Goal: Navigation & Orientation: Find specific page/section

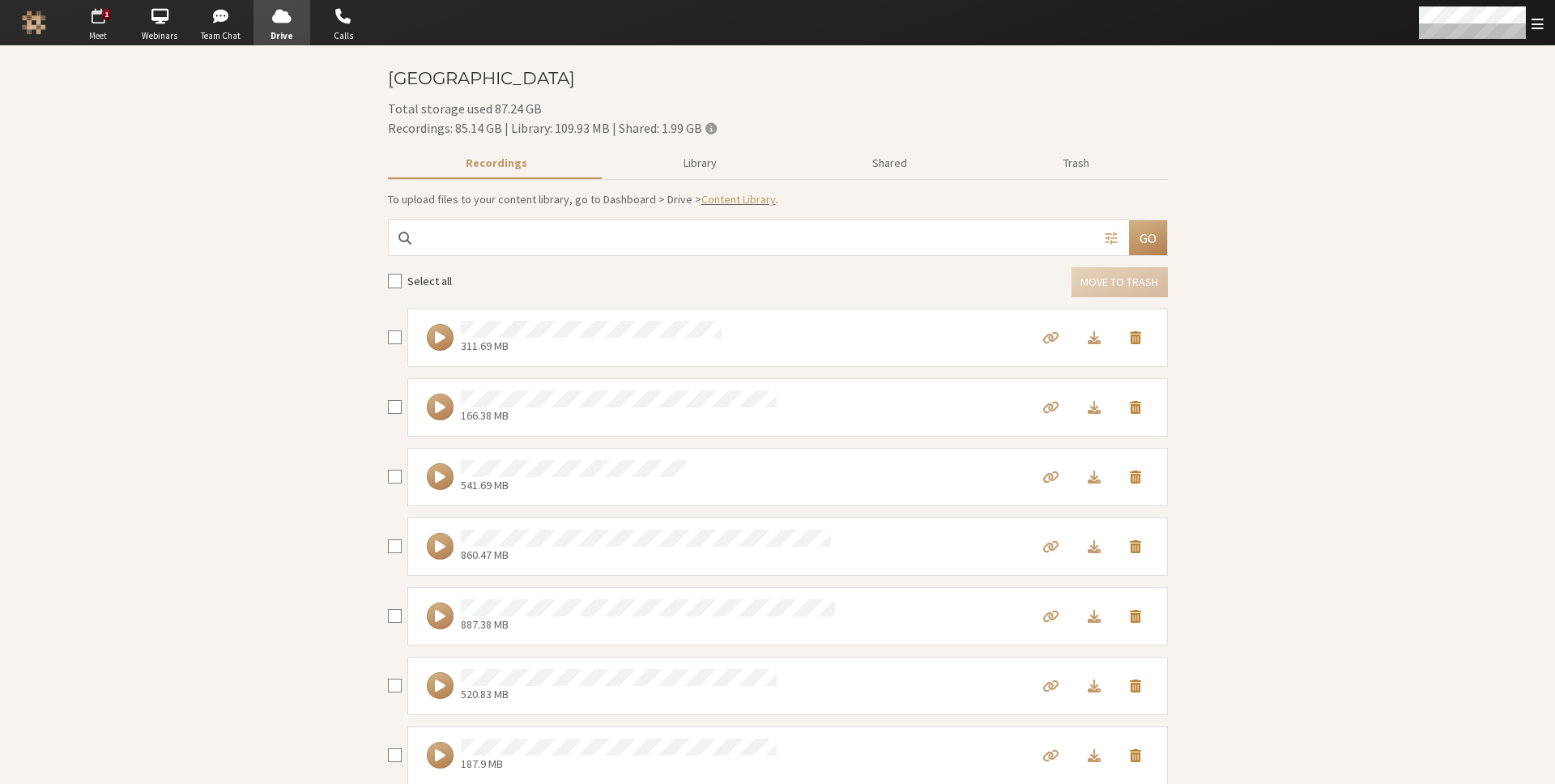
click at [105, 29] on span "Meet" at bounding box center [98, 36] width 57 height 14
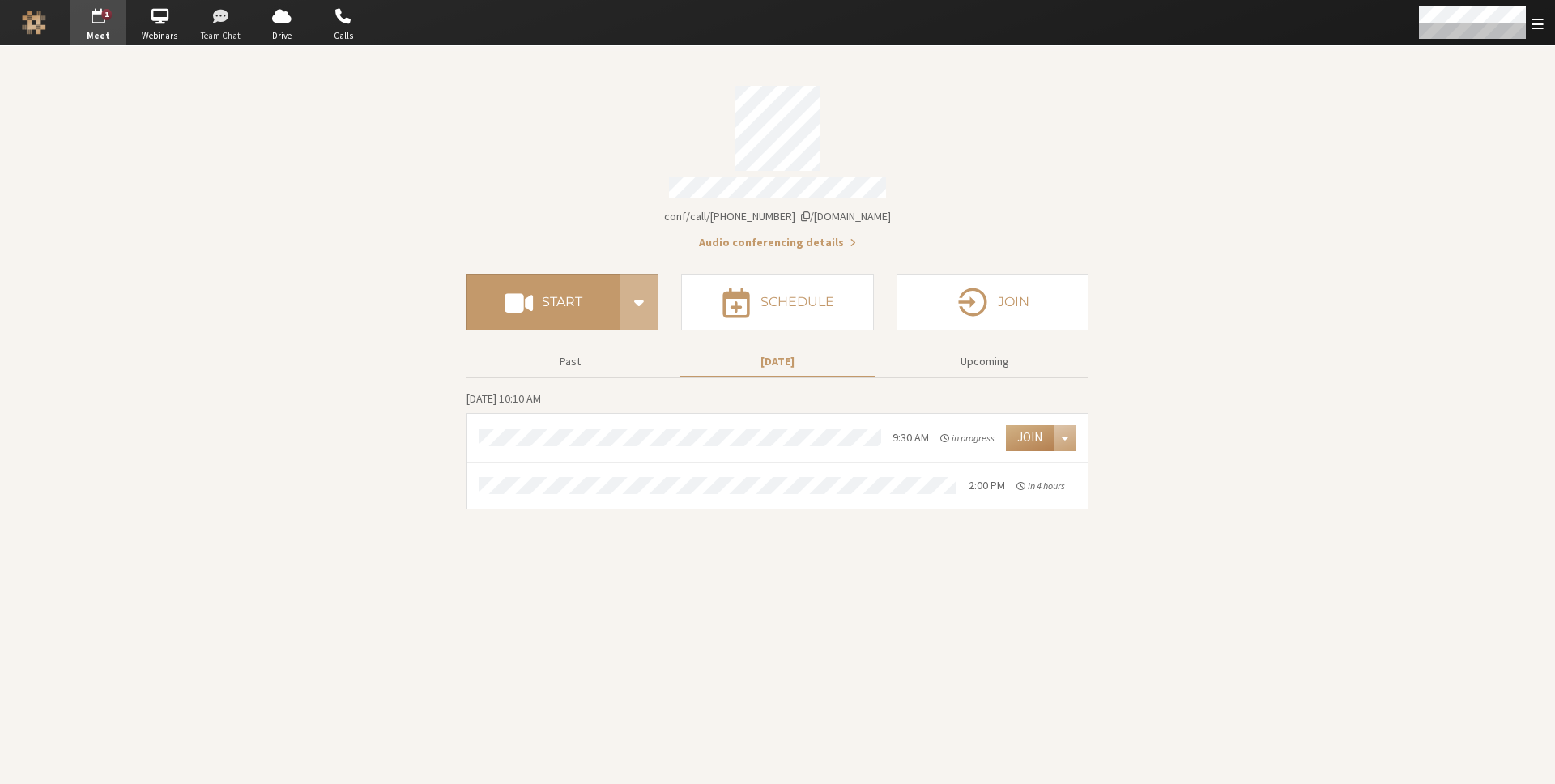
click at [216, 25] on span "button" at bounding box center [221, 16] width 57 height 25
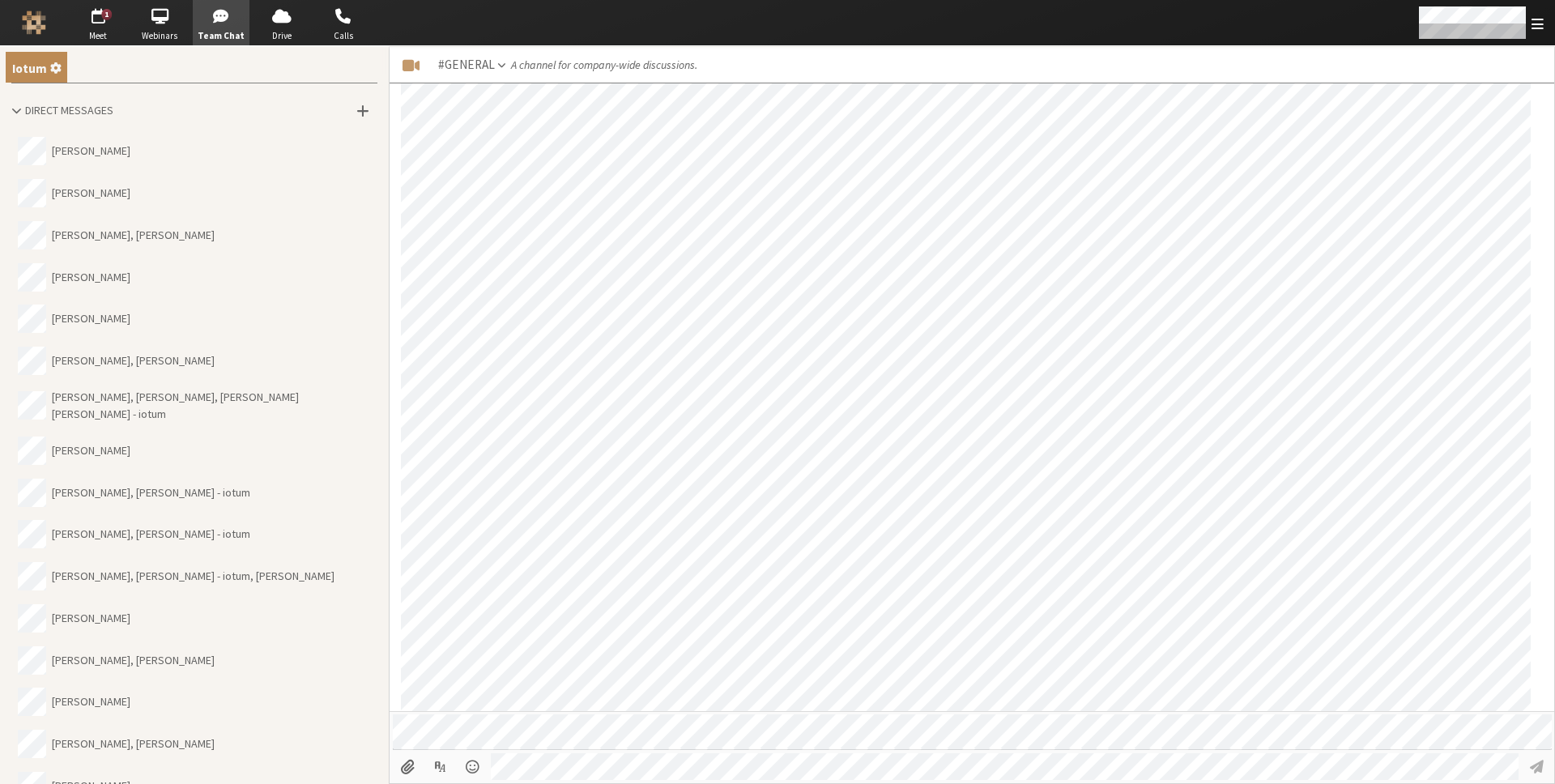
click at [50, 70] on span "Settings" at bounding box center [55, 67] width 11 height 18
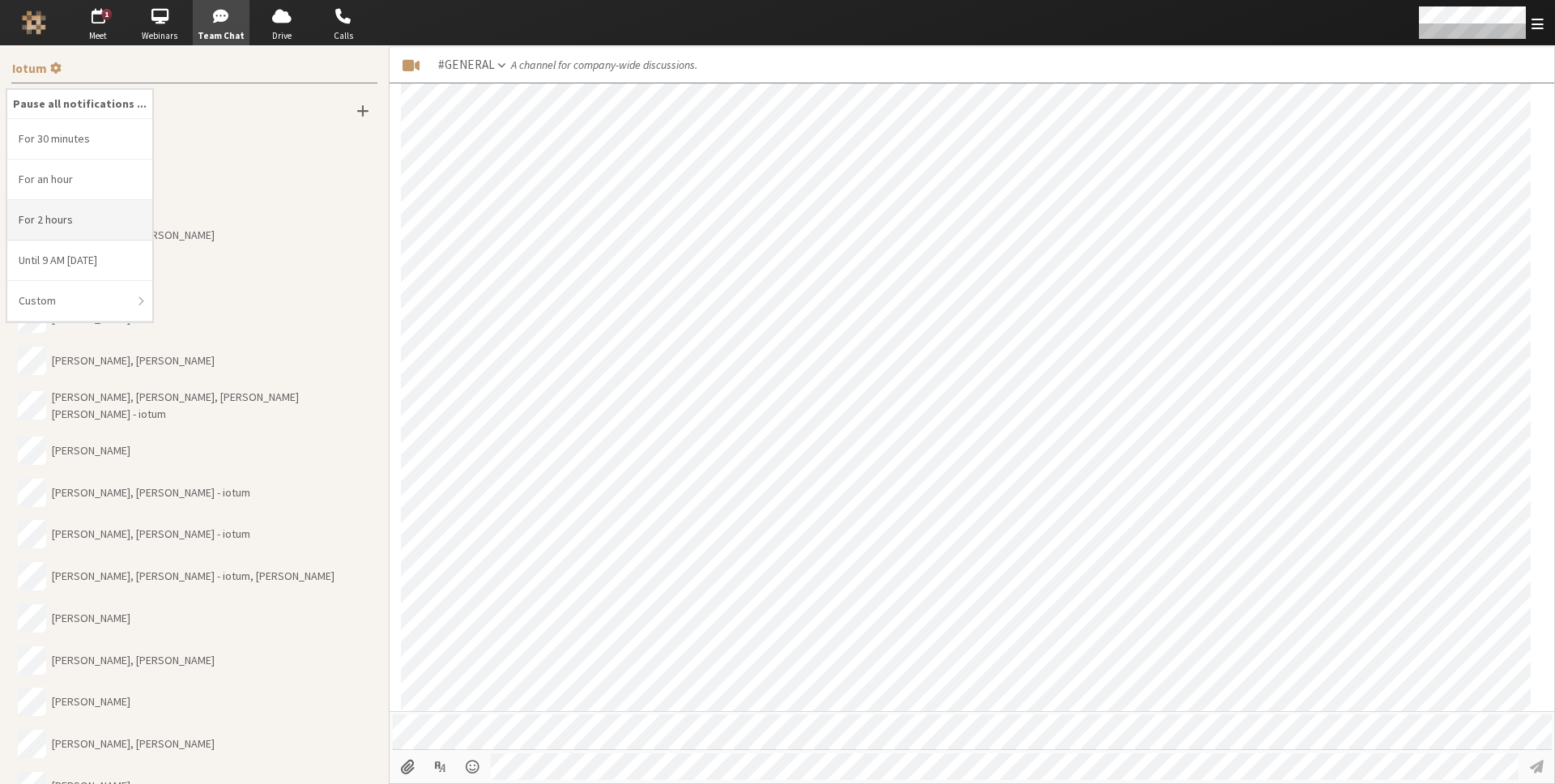
click at [63, 223] on li "For 2 hours" at bounding box center [79, 221] width 145 height 40
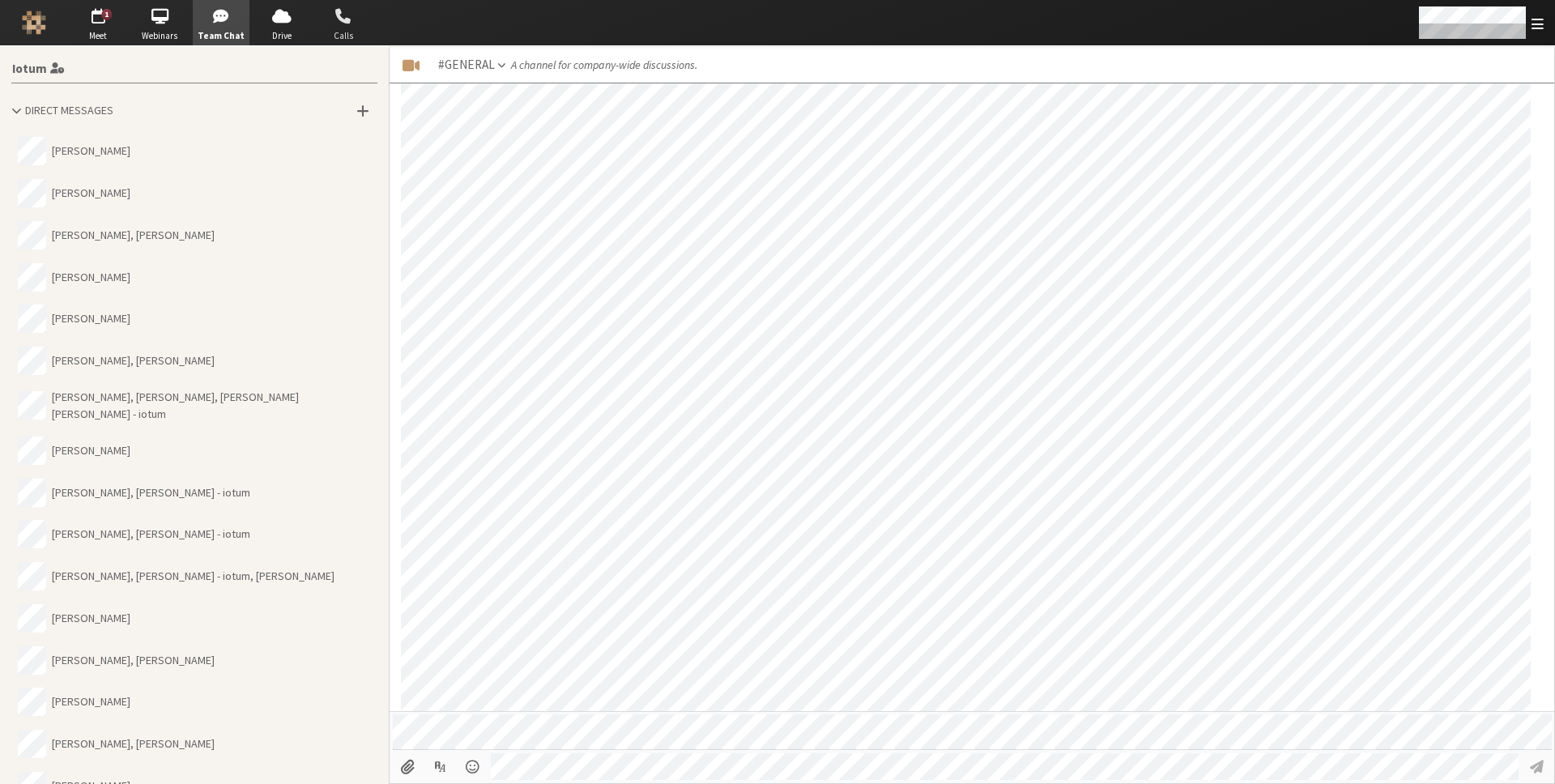
click at [340, 18] on span "button" at bounding box center [343, 16] width 57 height 25
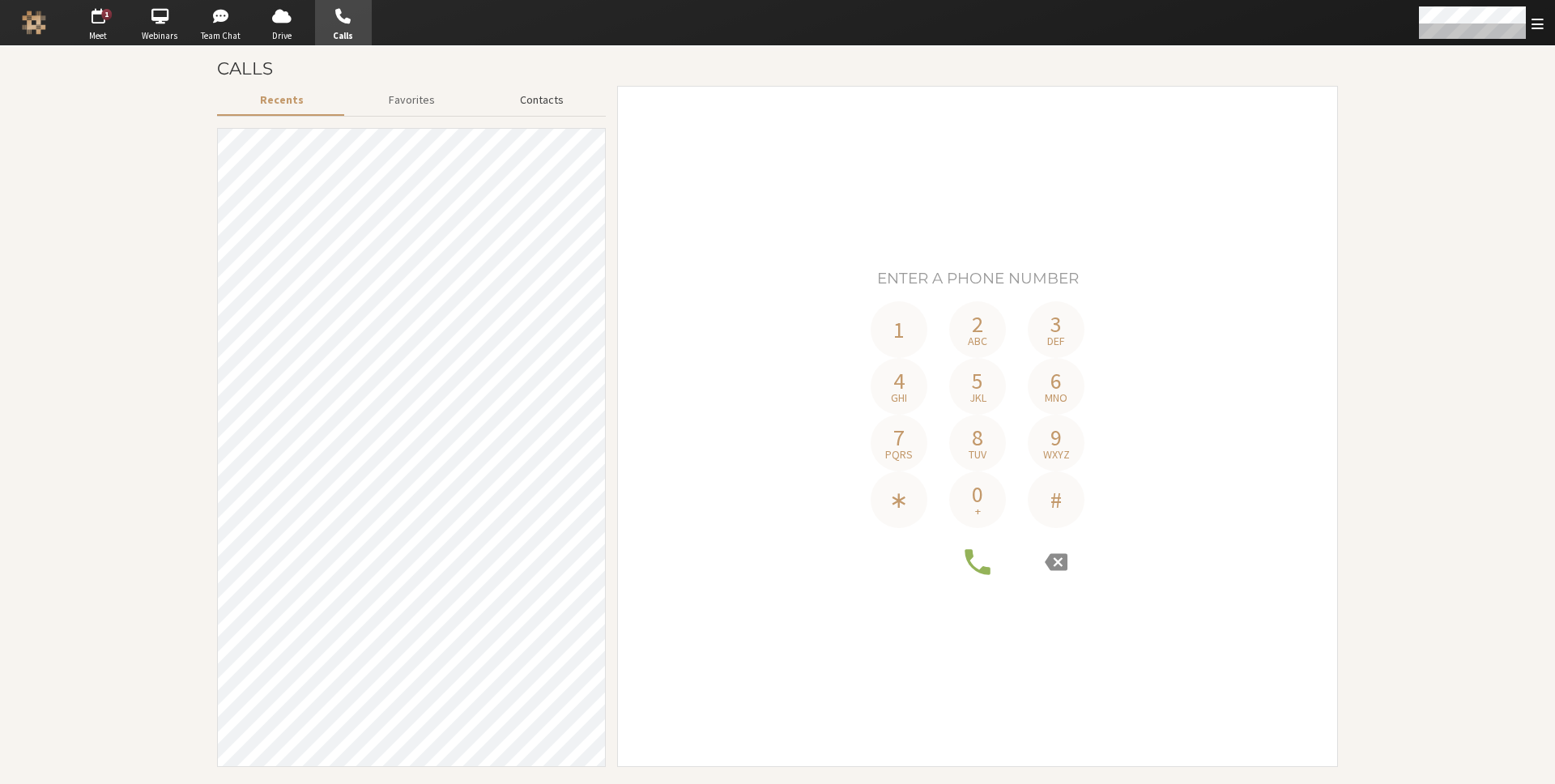
click at [541, 100] on button "Contacts" at bounding box center [541, 100] width 129 height 28
click at [207, 19] on span "button" at bounding box center [221, 16] width 57 height 25
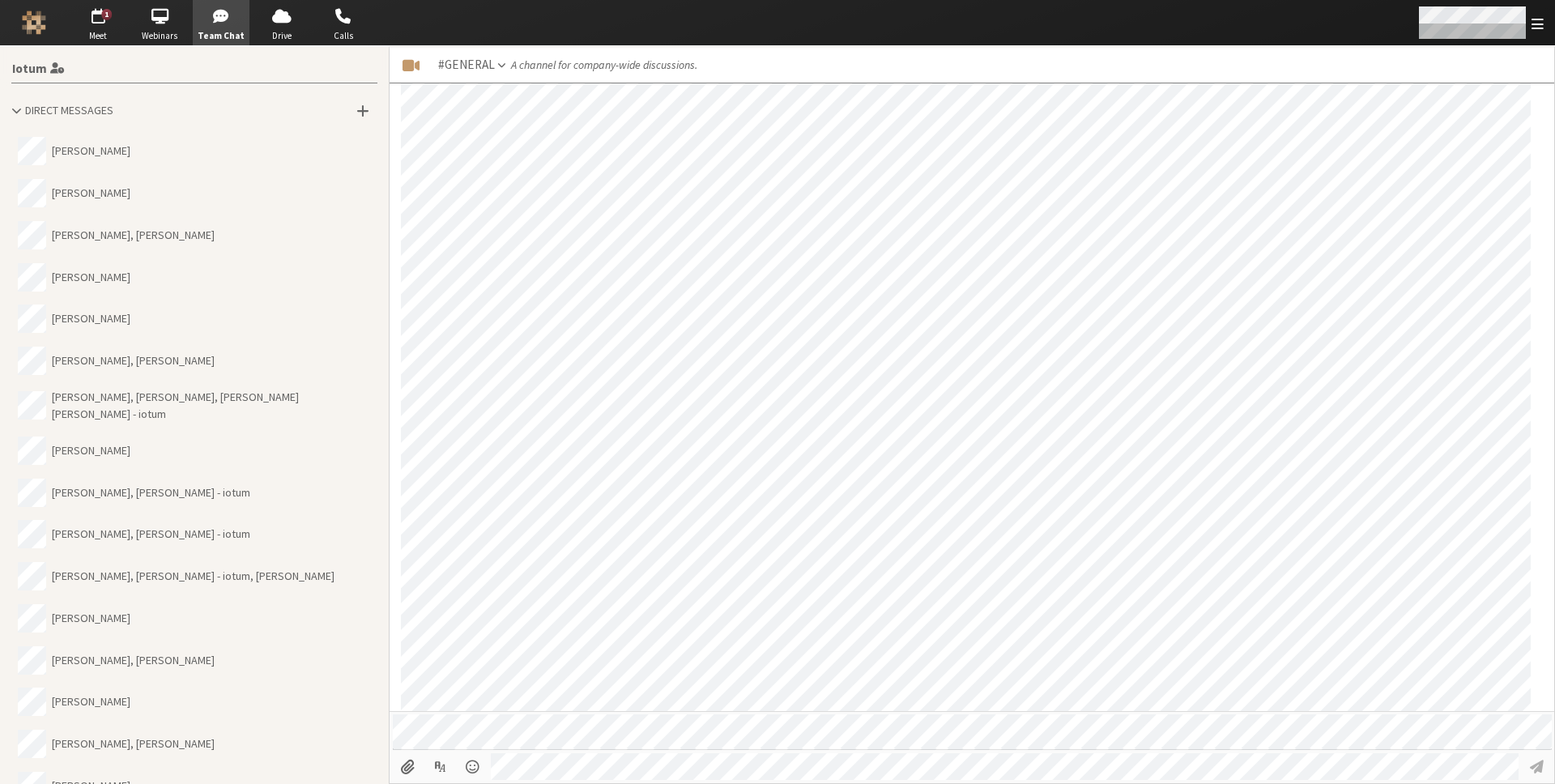
click at [1526, 27] on div "Open menu" at bounding box center [1480, 23] width 149 height 46
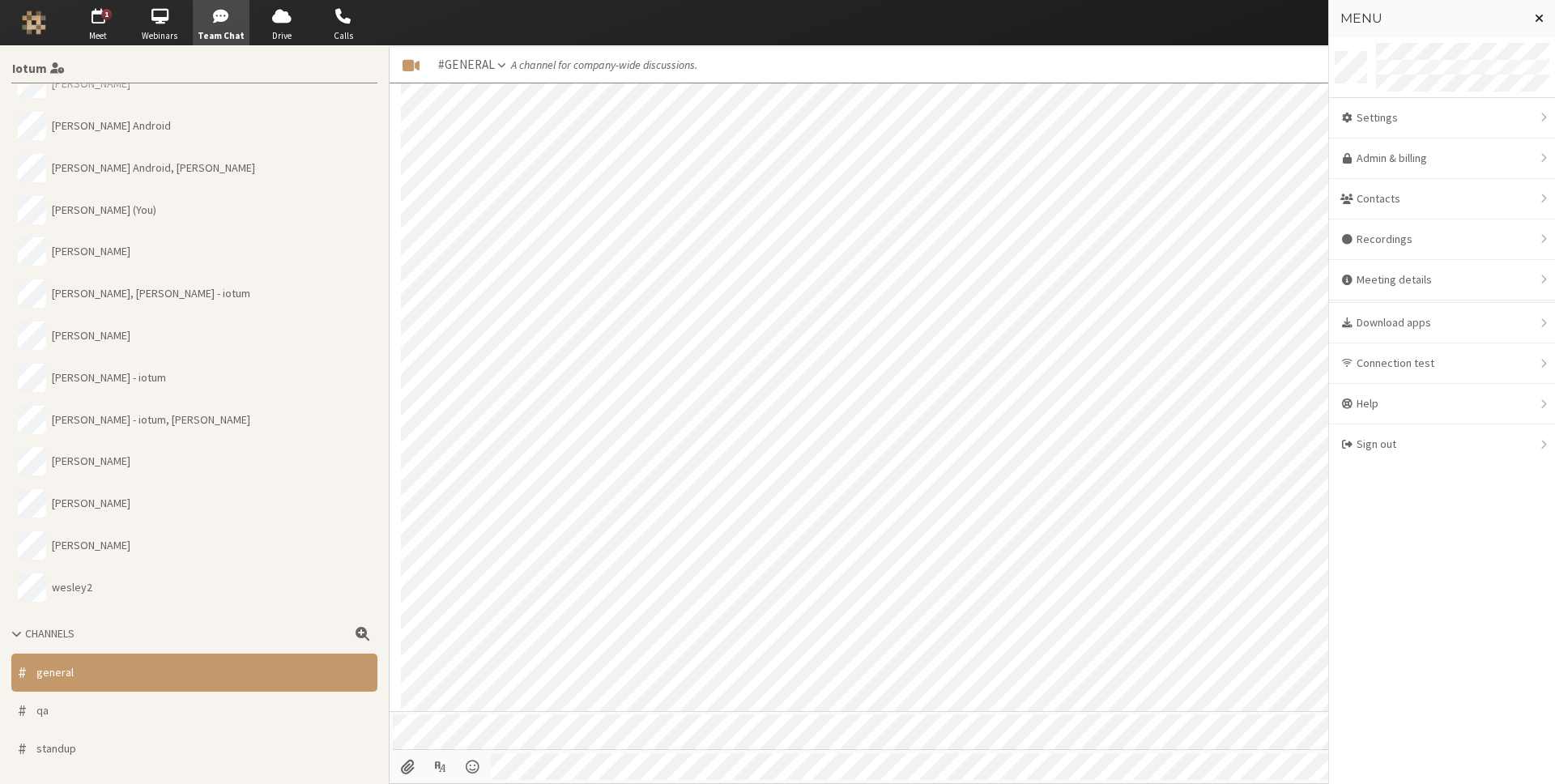
click at [1532, 17] on button "Close menu" at bounding box center [1539, 18] width 32 height 37
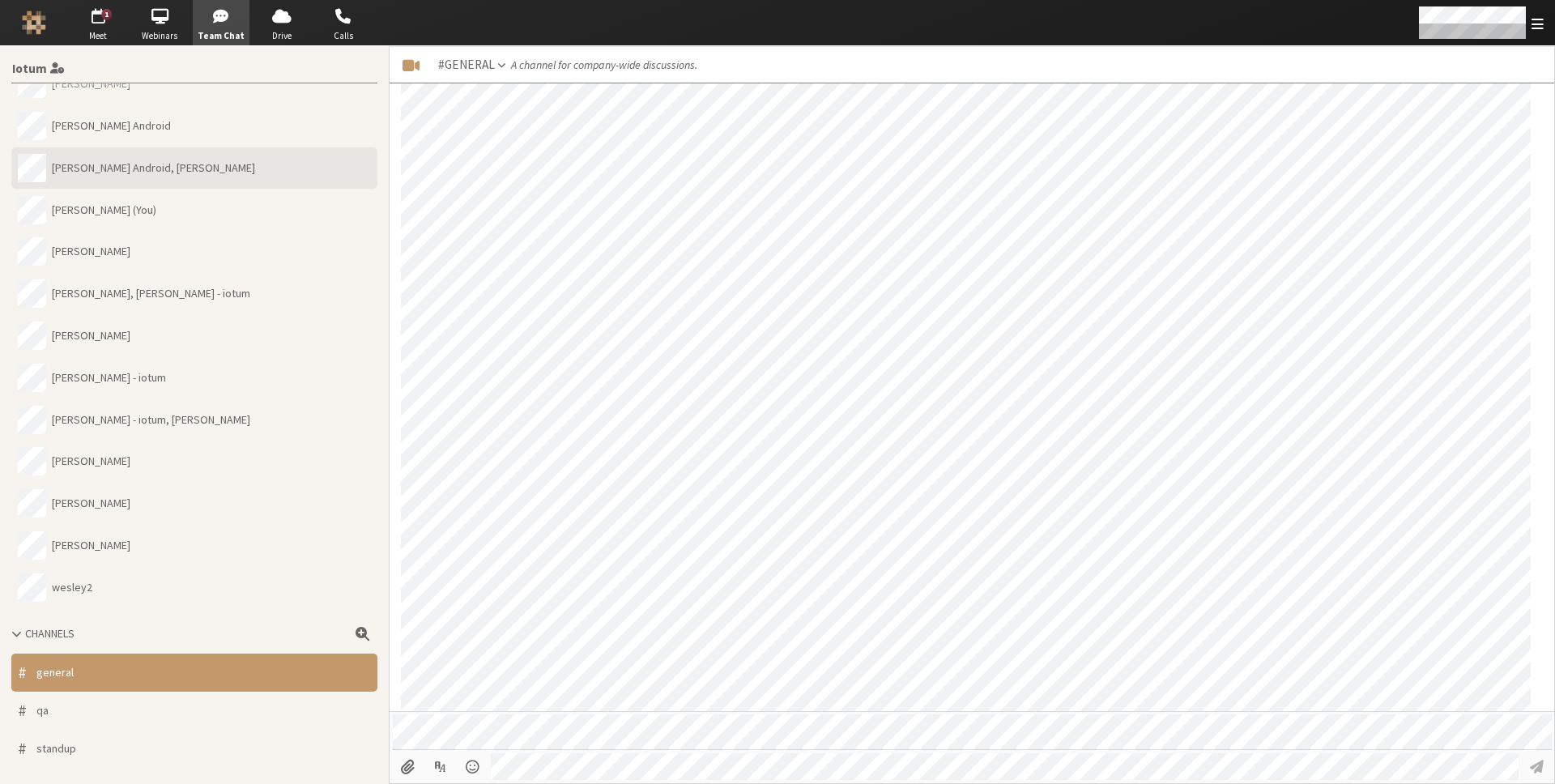
scroll to position [0, 0]
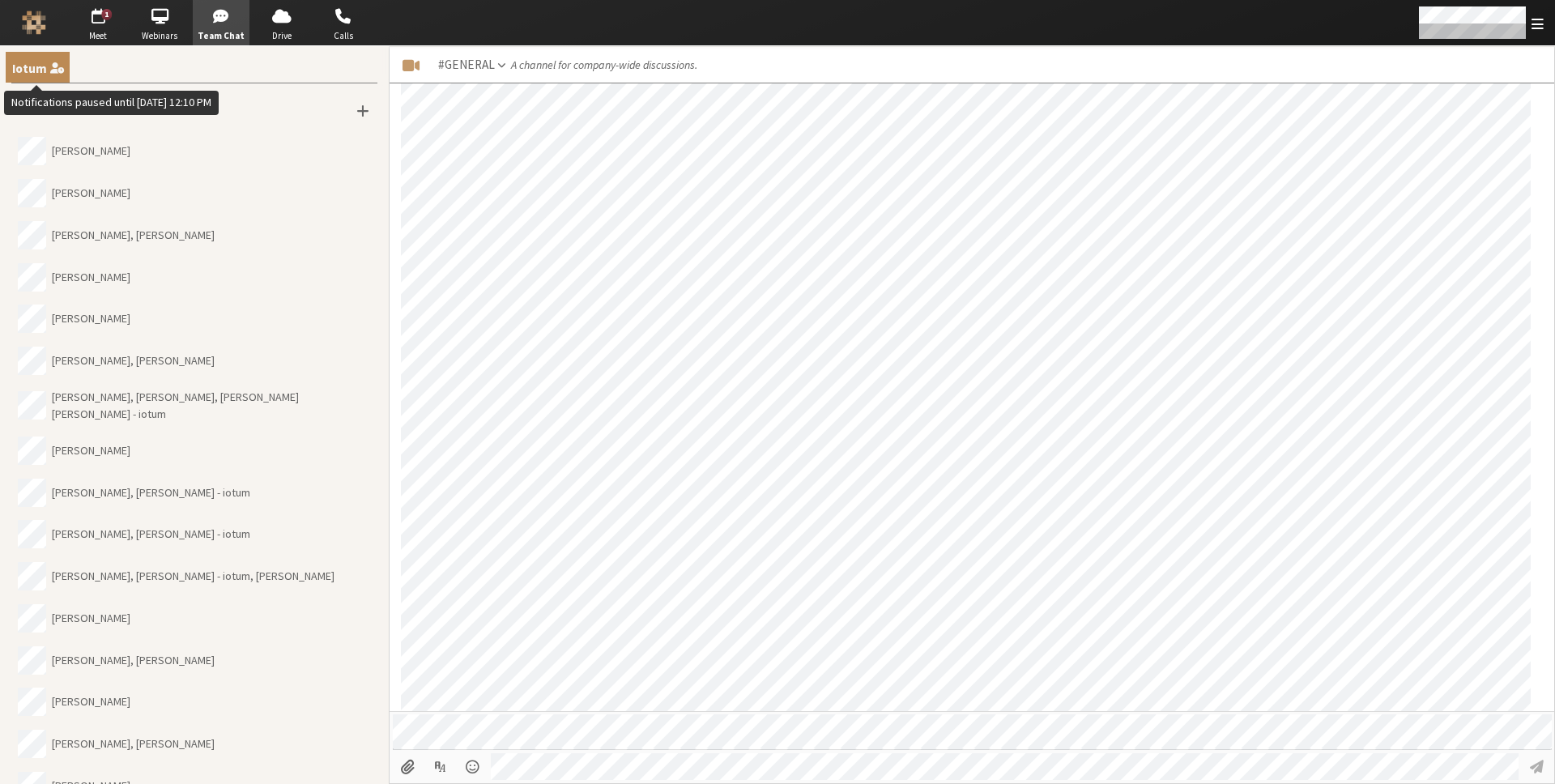
click at [34, 65] on span "Iotum" at bounding box center [30, 69] width 35 height 14
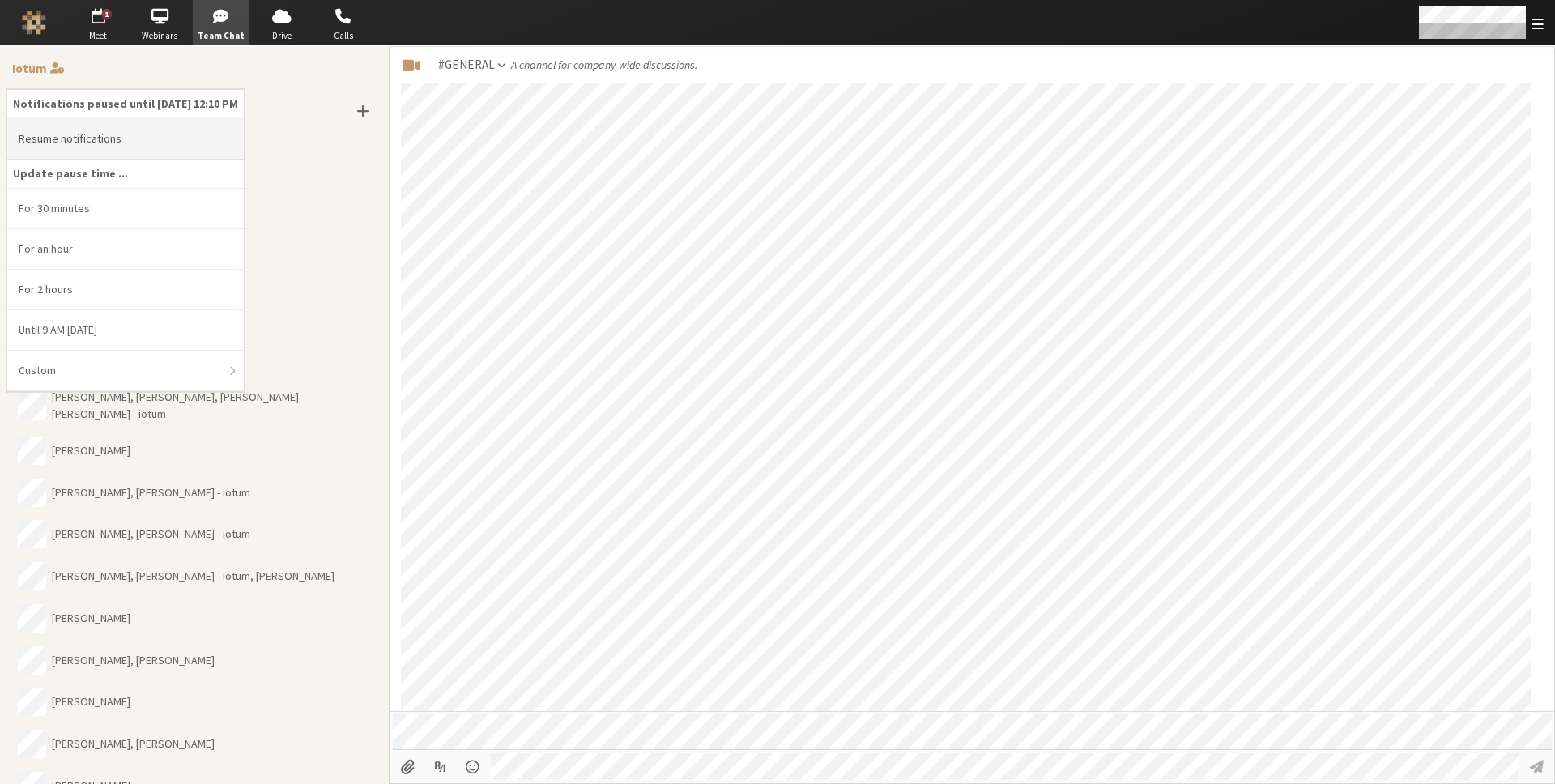
click at [142, 144] on li "Resume notifications" at bounding box center [125, 139] width 236 height 40
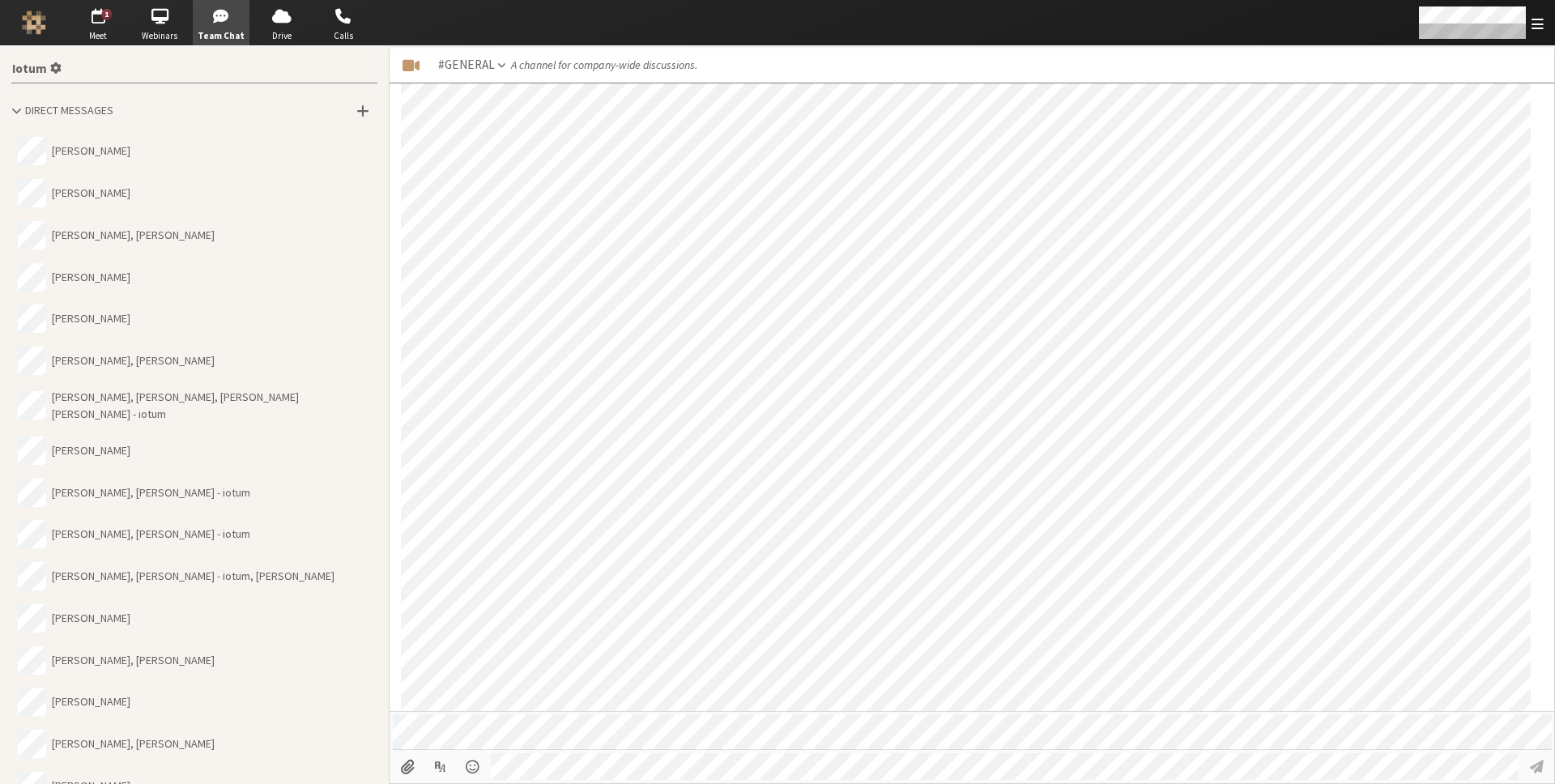
scroll to position [828, 0]
